Goal: Task Accomplishment & Management: Manage account settings

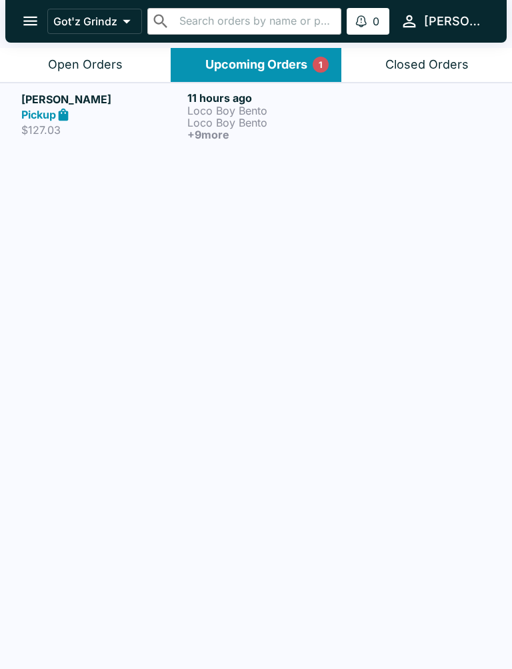
click at [244, 127] on p "Loco Boy Bento" at bounding box center [267, 123] width 161 height 12
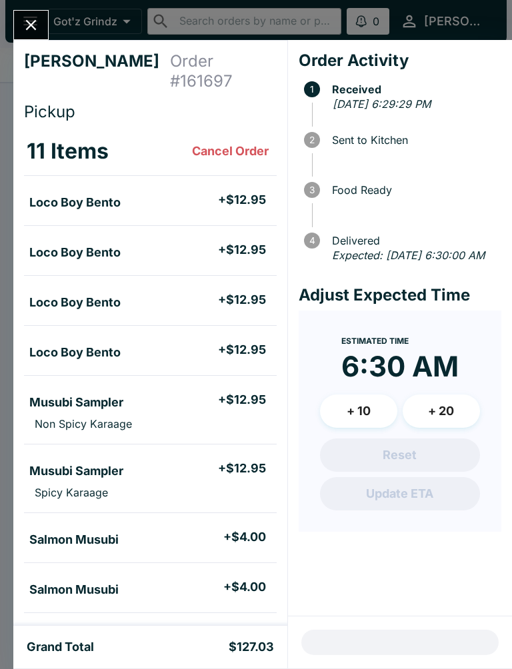
click at [35, 22] on icon "Close" at bounding box center [31, 25] width 11 height 11
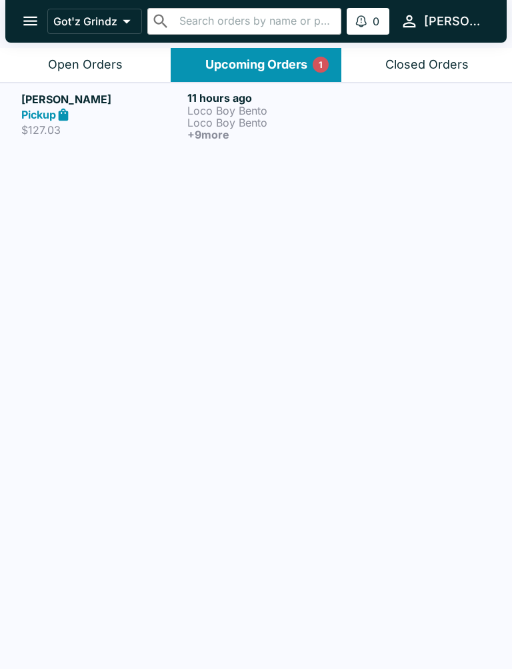
click at [108, 71] on div "Open Orders" at bounding box center [85, 64] width 75 height 15
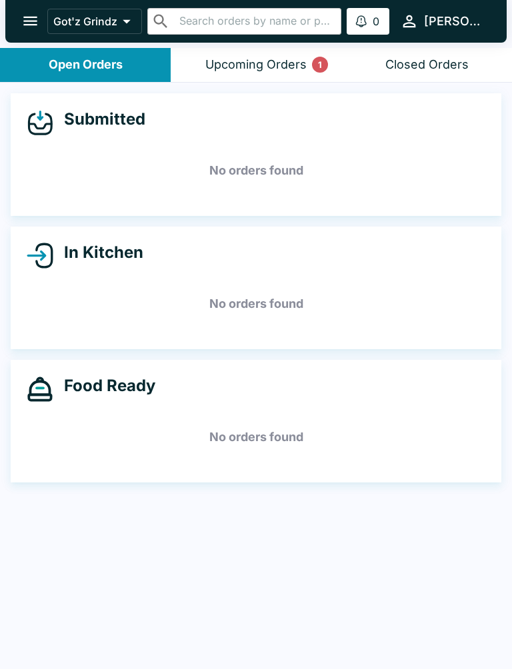
click at [274, 68] on div "Upcoming Orders 1" at bounding box center [255, 64] width 101 height 15
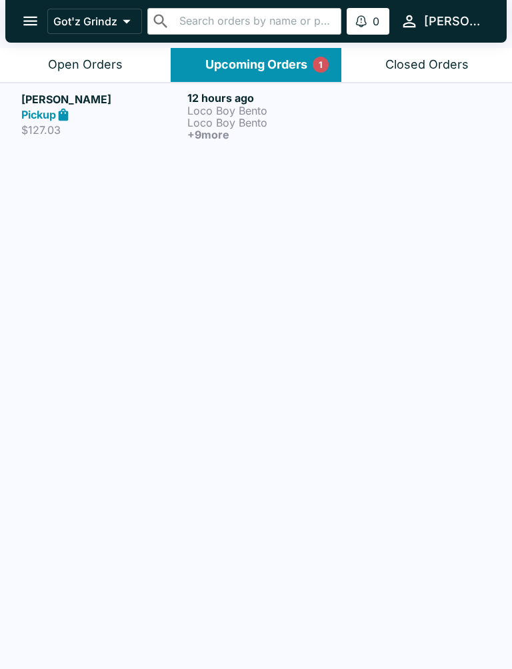
click at [252, 126] on p "Loco Boy Bento" at bounding box center [267, 123] width 161 height 12
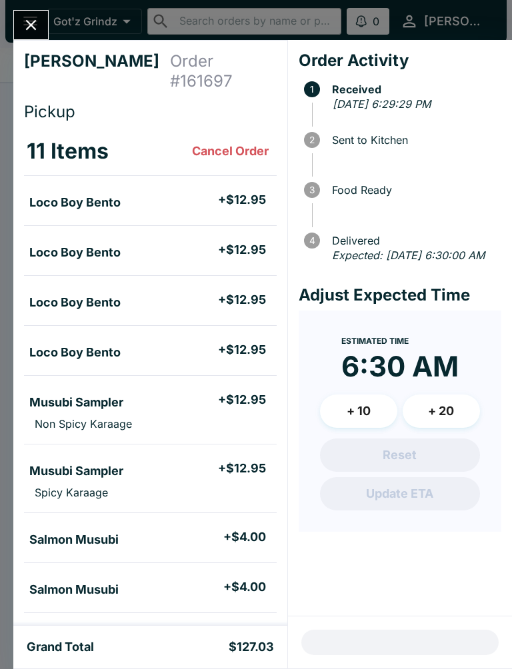
click at [43, 32] on button "Close" at bounding box center [31, 25] width 34 height 29
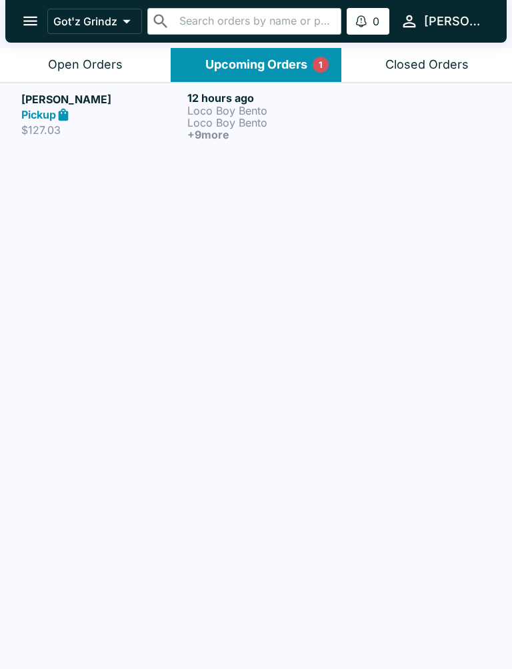
click at [131, 48] on button "Open Orders" at bounding box center [85, 65] width 171 height 34
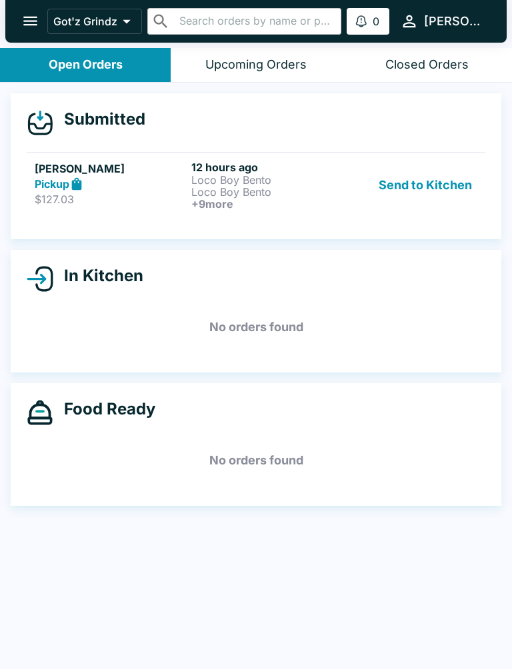
click at [431, 197] on button "Send to Kitchen" at bounding box center [425, 185] width 104 height 49
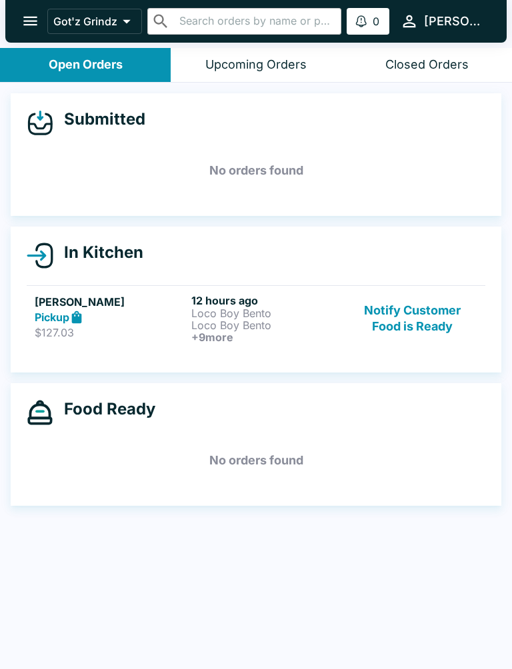
click at [428, 294] on button "Notify Customer Food is Ready" at bounding box center [412, 318] width 129 height 49
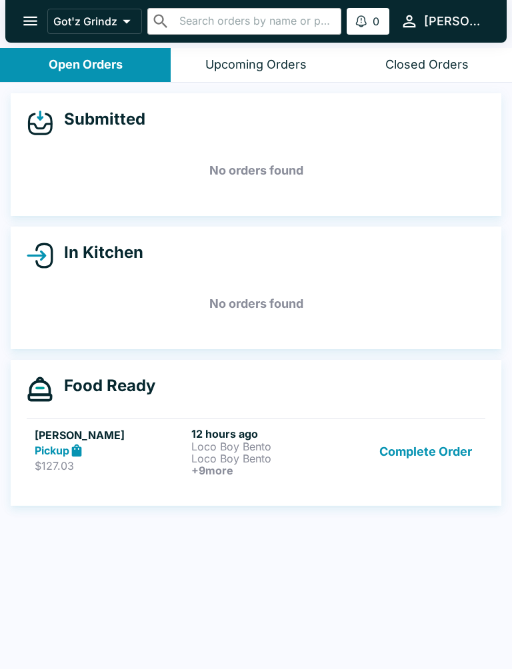
click at [427, 444] on button "Complete Order" at bounding box center [425, 451] width 103 height 49
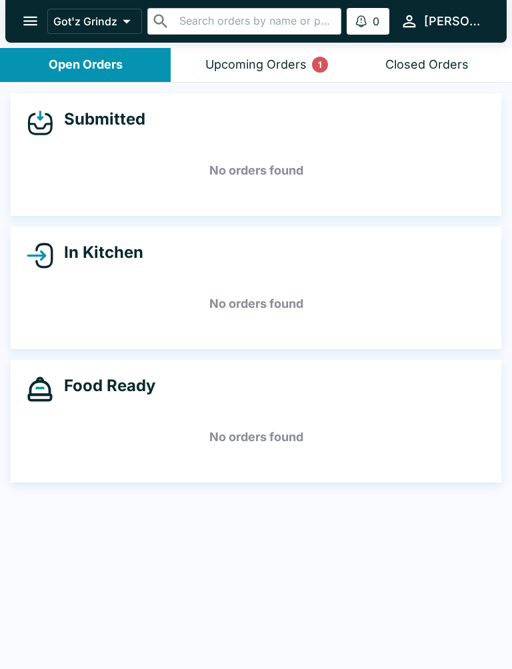
click at [300, 60] on div "Upcoming Orders 1" at bounding box center [255, 64] width 101 height 15
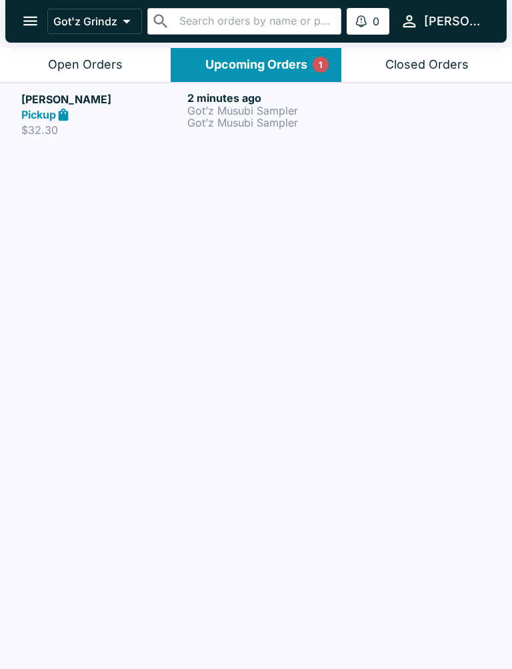
click at [256, 121] on p "Got’z Musubi Sampler" at bounding box center [267, 123] width 161 height 12
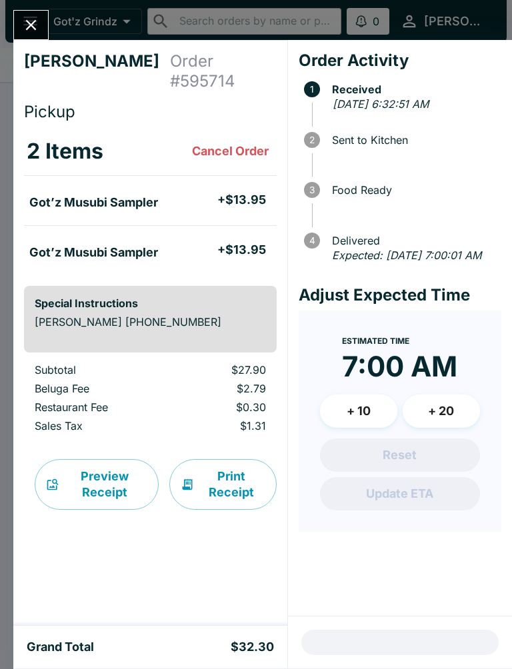
click at [29, 22] on icon "Close" at bounding box center [31, 25] width 11 height 11
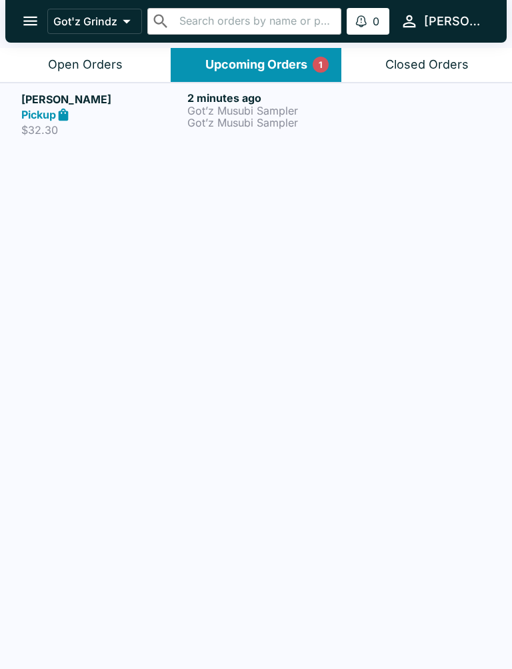
click at [116, 51] on button "Open Orders" at bounding box center [85, 65] width 171 height 34
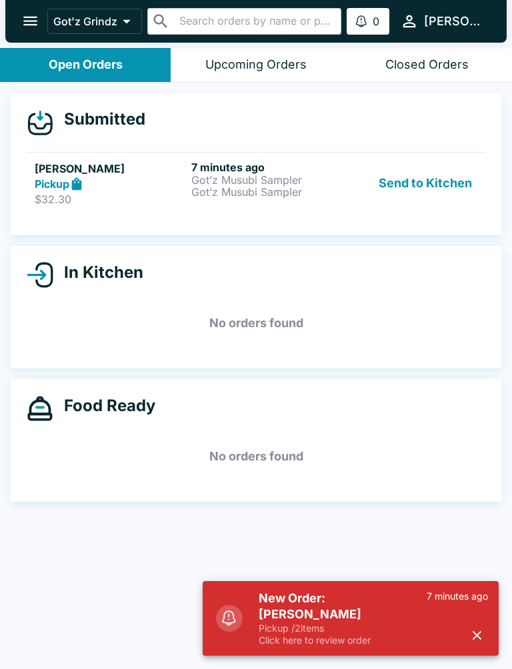
click at [414, 191] on button "Send to Kitchen" at bounding box center [425, 184] width 104 height 46
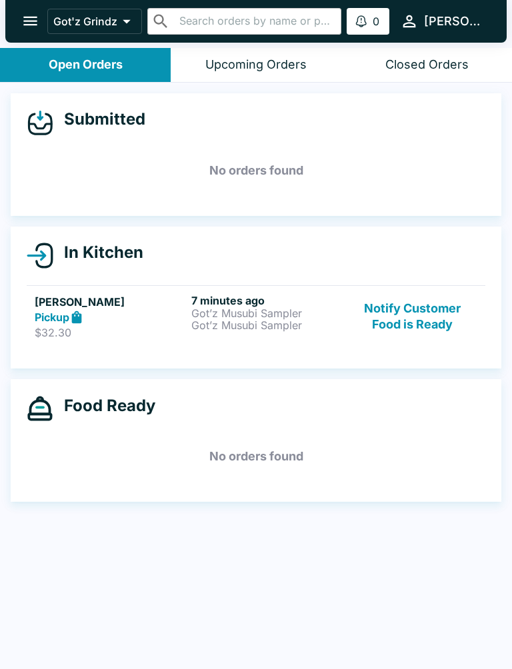
scroll to position [2, 0]
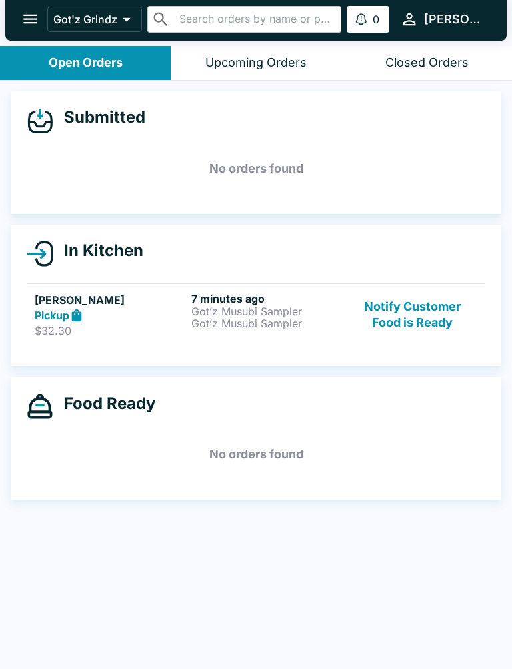
click at [434, 303] on button "Notify Customer Food is Ready" at bounding box center [412, 315] width 129 height 46
